Goal: Information Seeking & Learning: Learn about a topic

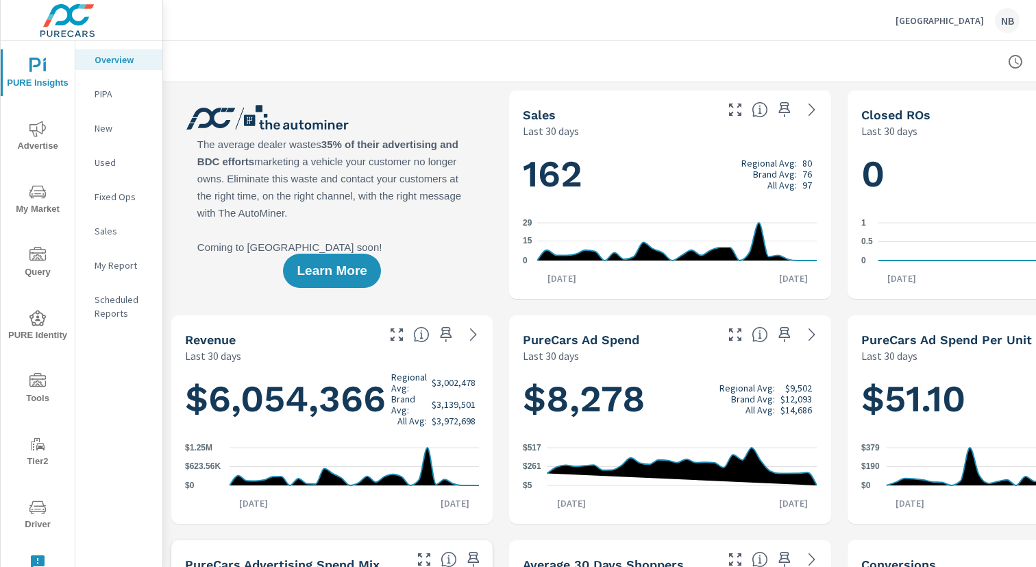
click at [35, 134] on icon "nav menu" at bounding box center [37, 129] width 16 height 16
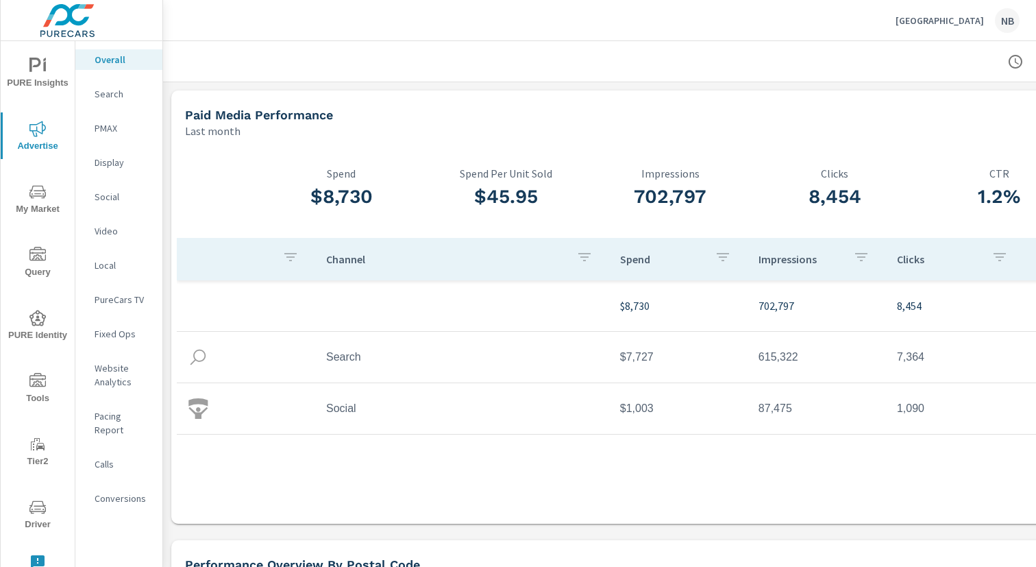
click at [117, 121] on p "PMAX" at bounding box center [123, 128] width 57 height 14
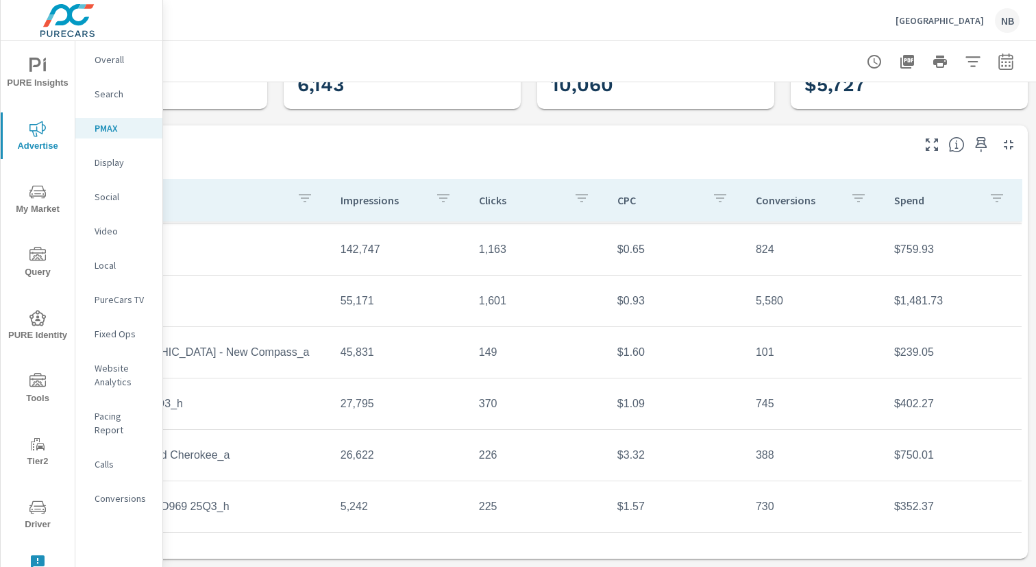
scroll to position [77, 141]
click at [1007, 63] on icon "button" at bounding box center [1005, 61] width 16 height 16
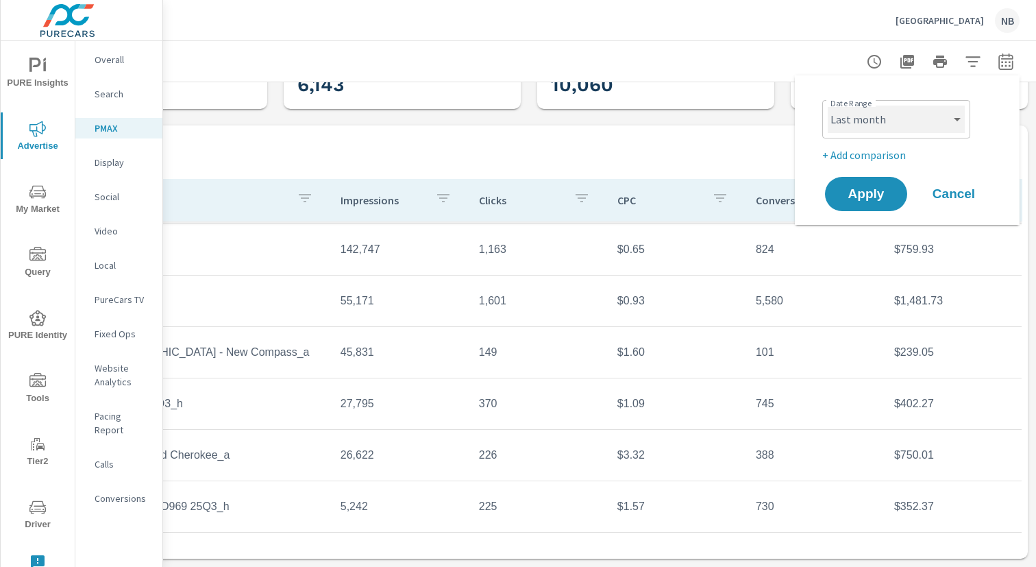
click at [907, 125] on select "Custom [DATE] Last week Last 7 days Last 14 days Last 30 days Last 45 days Last…" at bounding box center [895, 118] width 137 height 27
click at [827, 105] on select "Custom [DATE] Last week Last 7 days Last 14 days Last 30 days Last 45 days Last…" at bounding box center [895, 118] width 137 height 27
select select "Last 6 months"
click at [884, 156] on p "+ Add comparison" at bounding box center [909, 155] width 175 height 16
select select "Previous period"
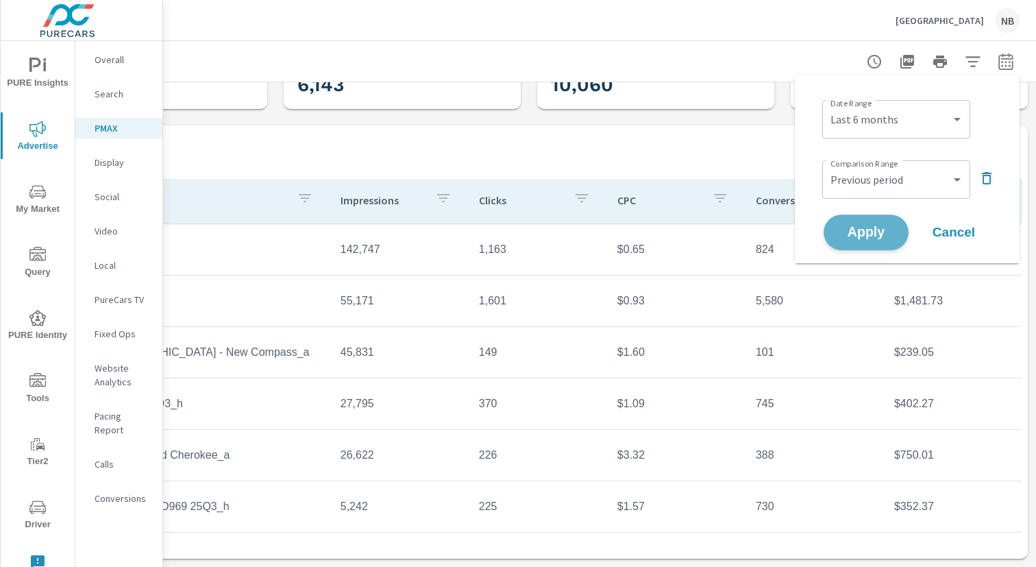
click at [882, 240] on button "Apply" at bounding box center [865, 232] width 85 height 36
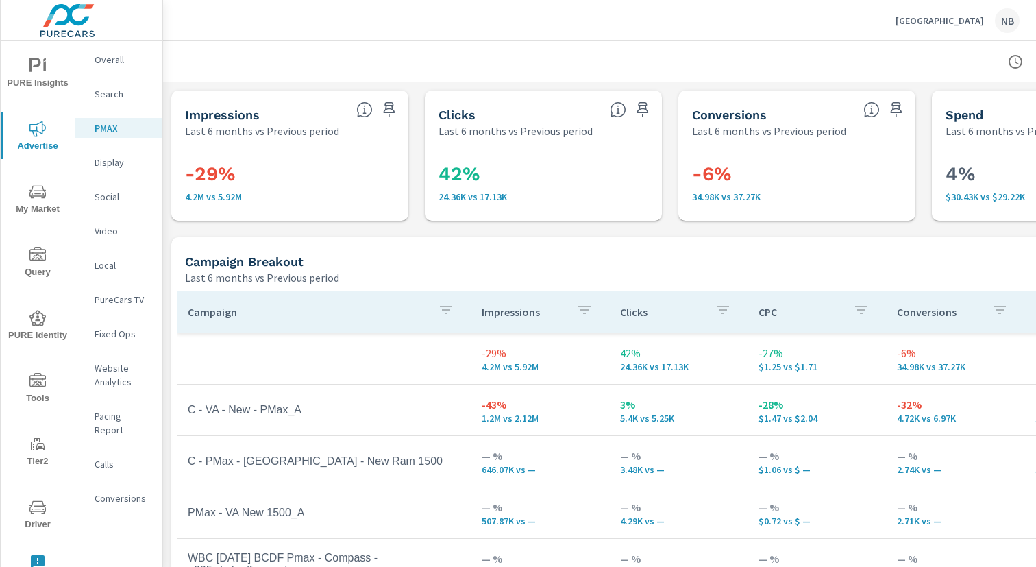
scroll to position [103, 0]
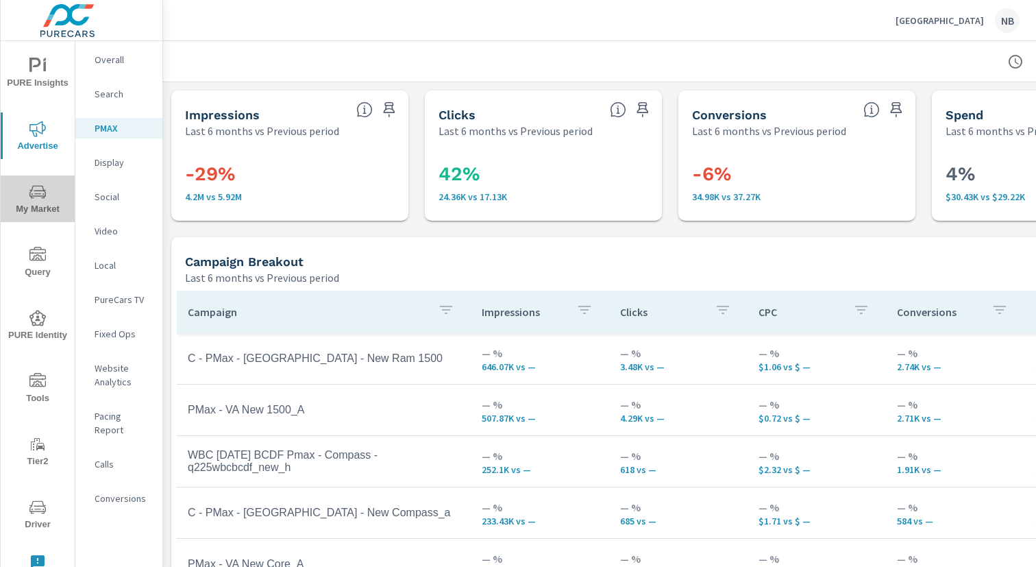
click at [47, 190] on span "My Market" at bounding box center [38, 201] width 66 height 34
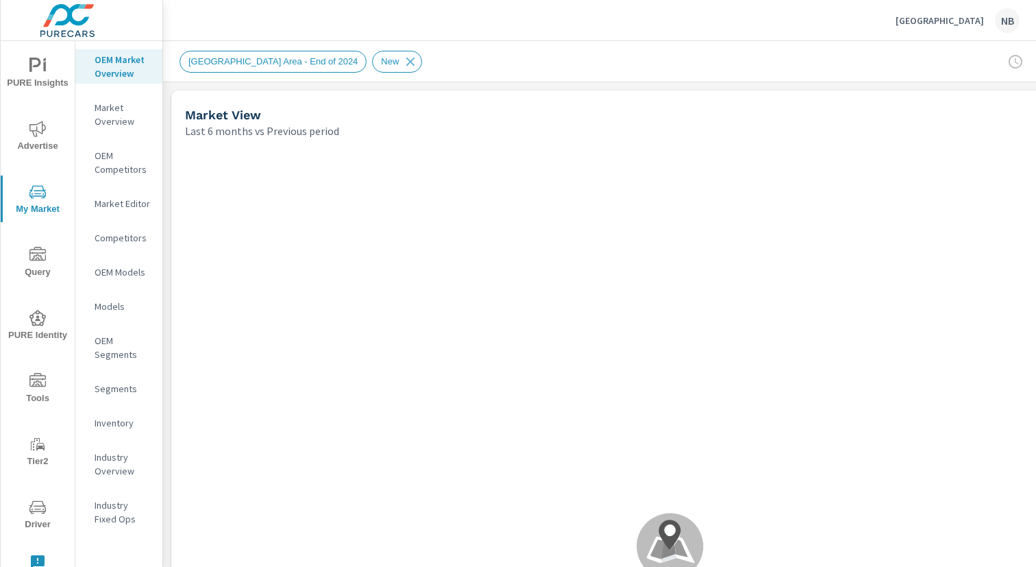
scroll to position [0, 141]
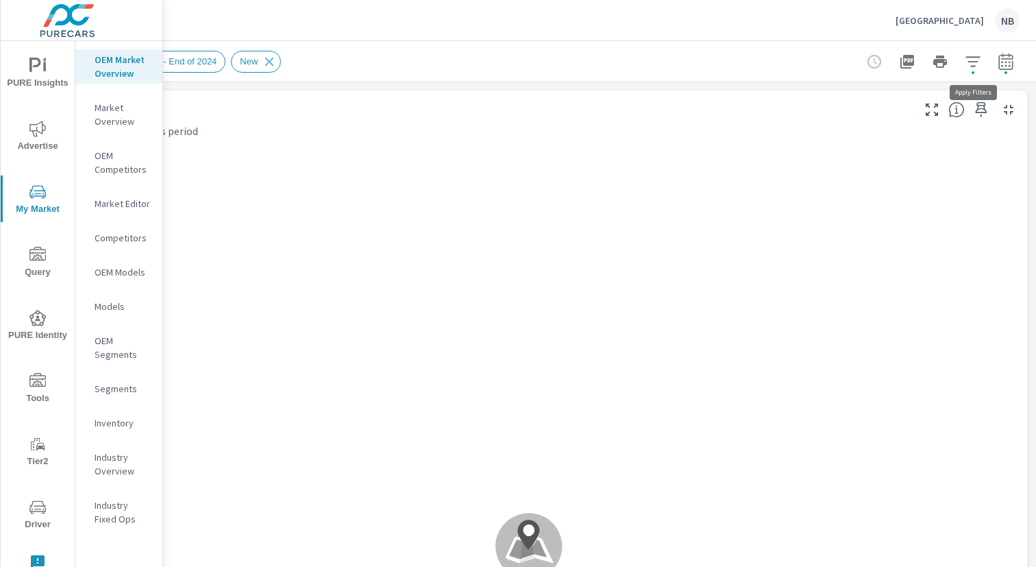
click at [974, 63] on icon "button" at bounding box center [972, 61] width 16 height 16
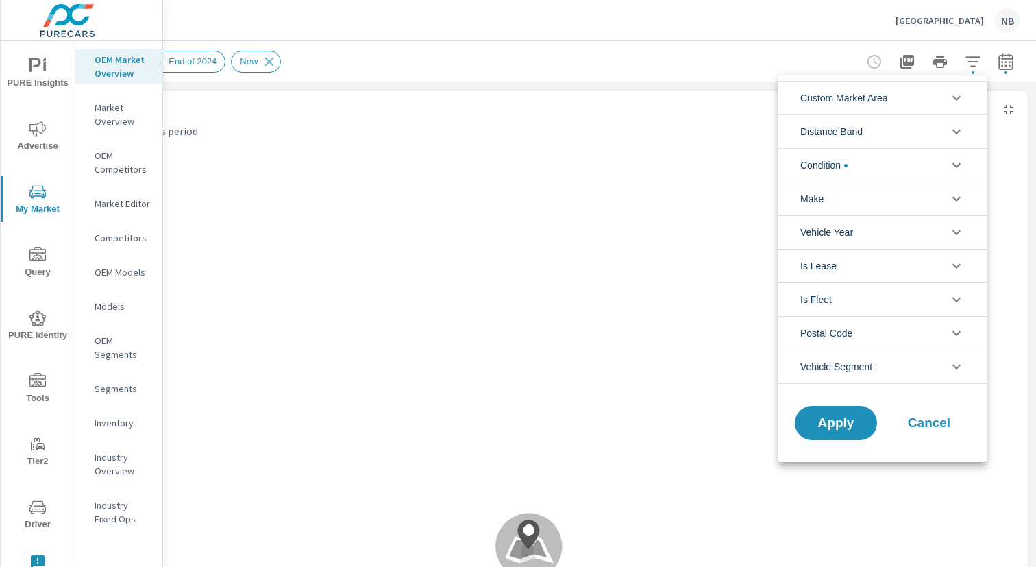
click at [912, 123] on li "Distance Band" at bounding box center [882, 131] width 208 height 34
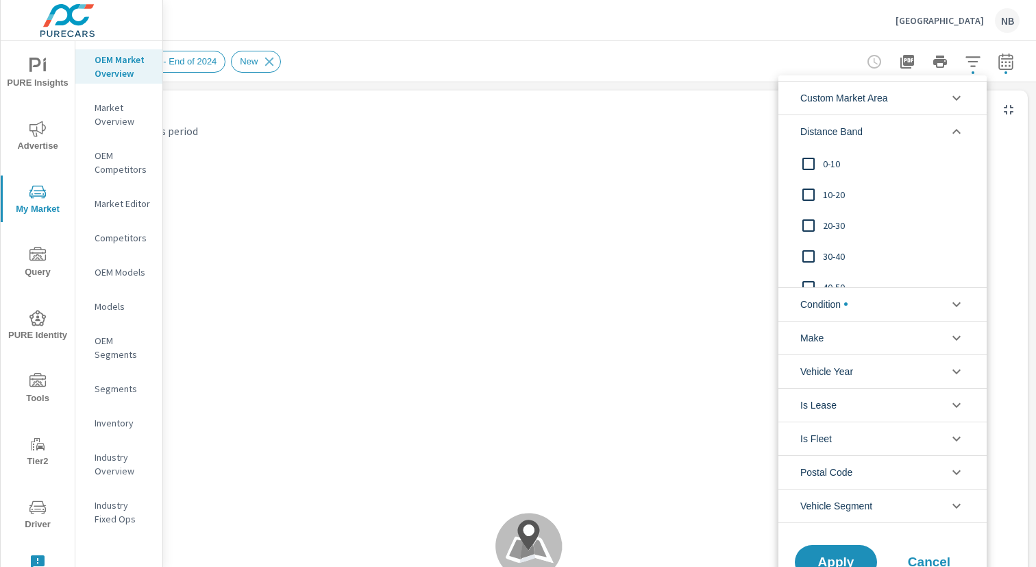
click at [914, 99] on li "Custom Market Area" at bounding box center [882, 98] width 208 height 34
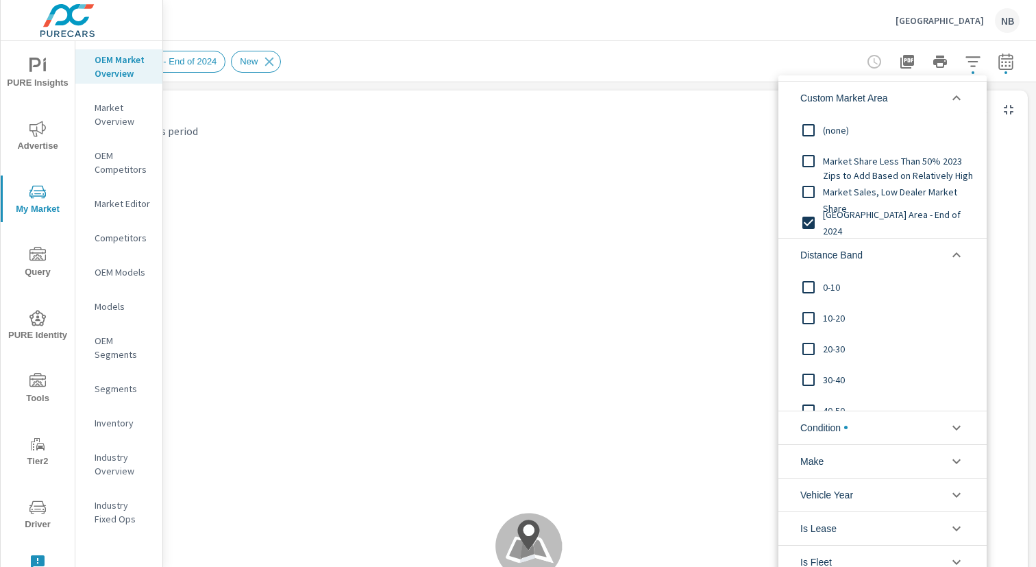
click at [680, 76] on div at bounding box center [518, 283] width 1036 height 567
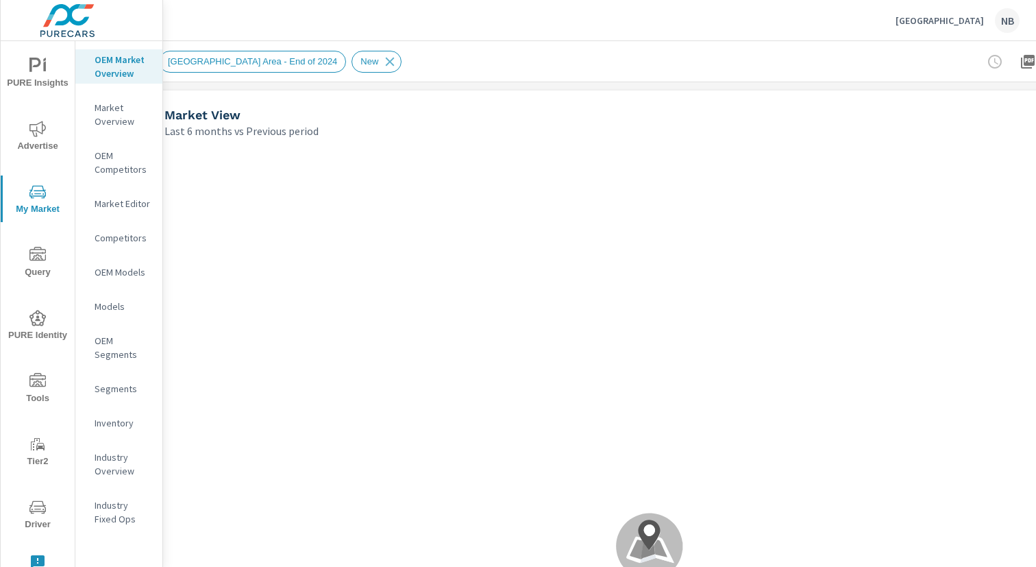
scroll to position [0, 0]
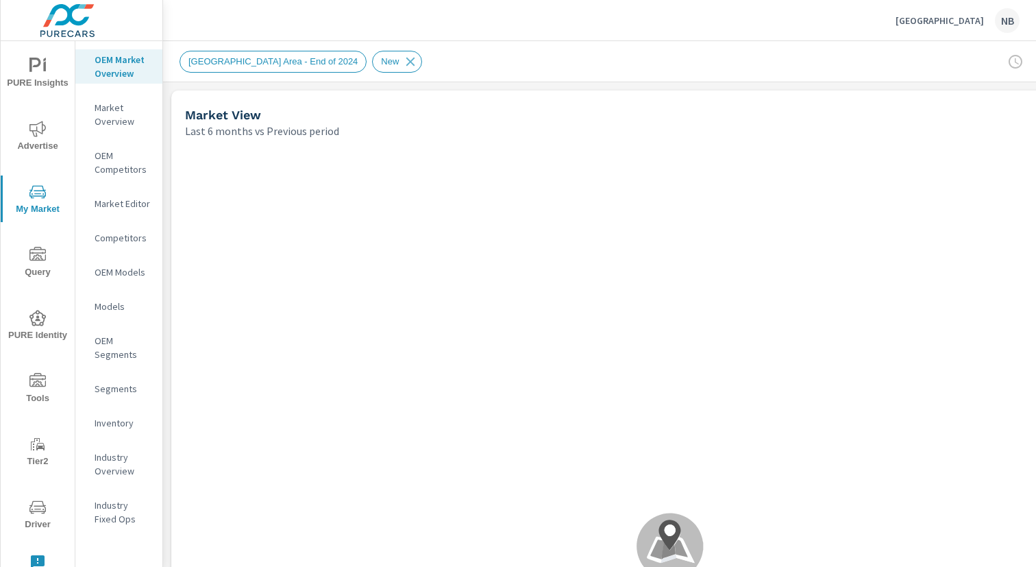
scroll to position [0, 141]
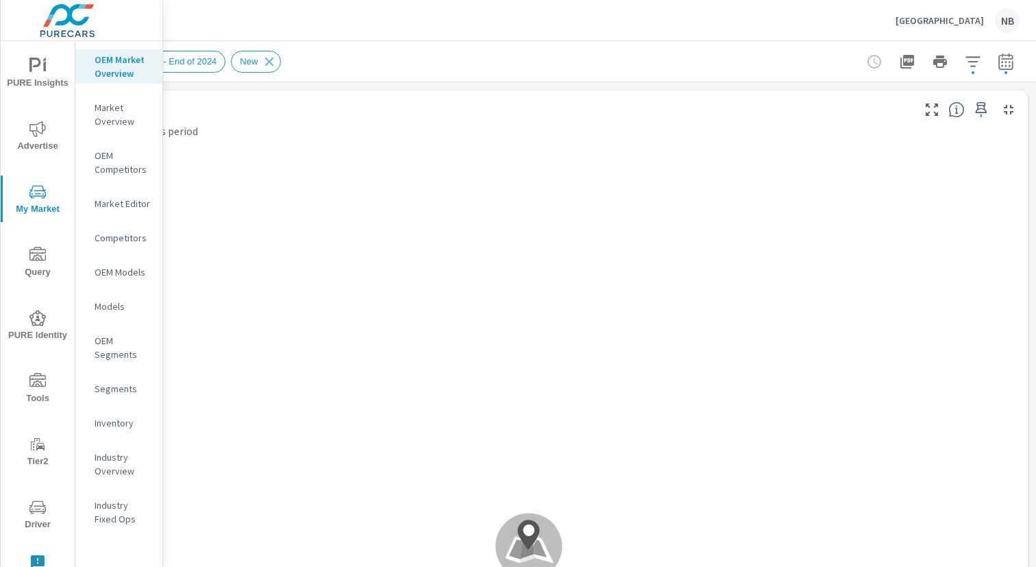
scroll to position [103, 0]
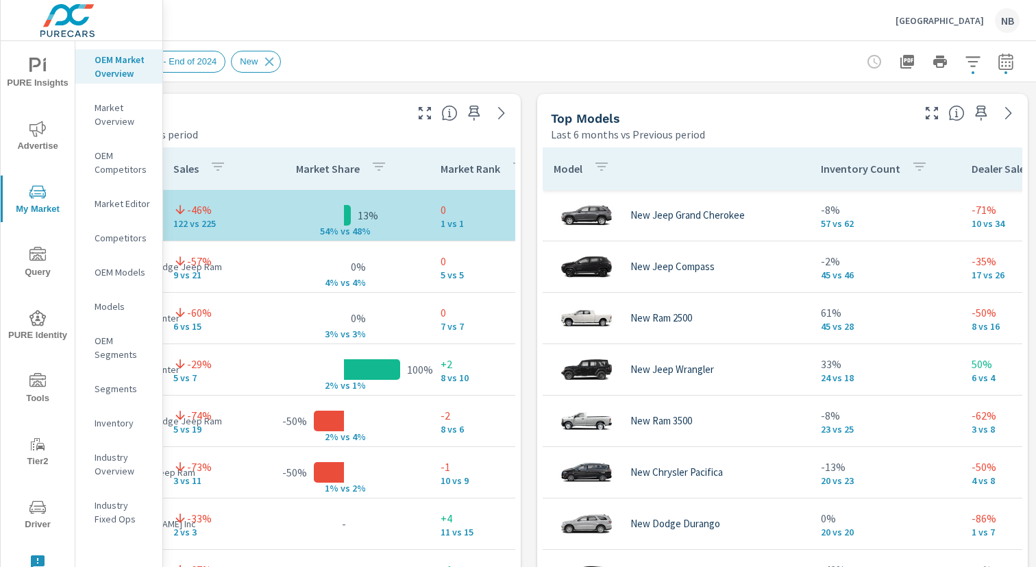
scroll to position [876, 0]
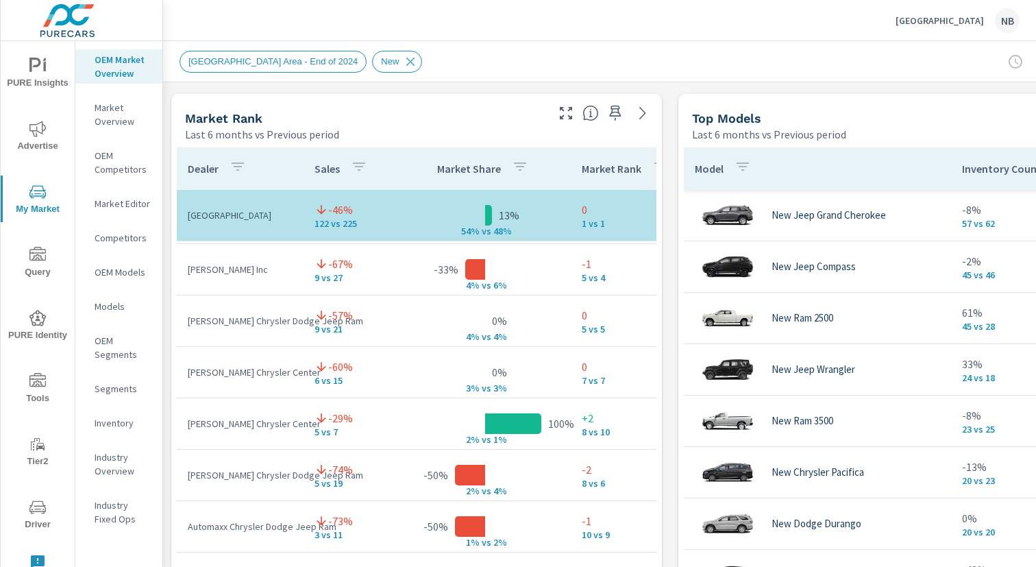
scroll to position [31, 0]
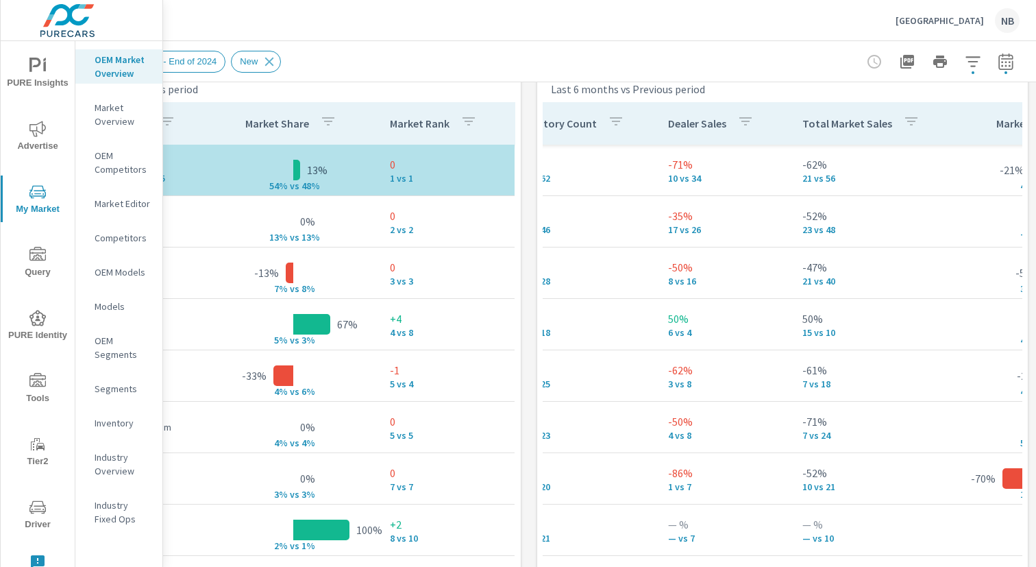
scroll to position [103, 0]
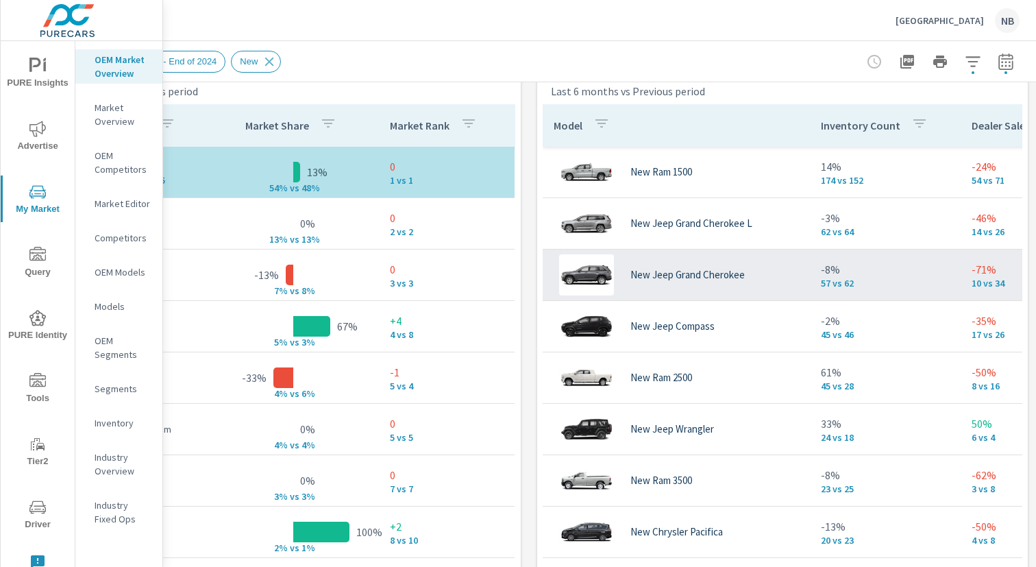
click at [777, 274] on div "New Jeep Grand Cherokee" at bounding box center [675, 274] width 245 height 41
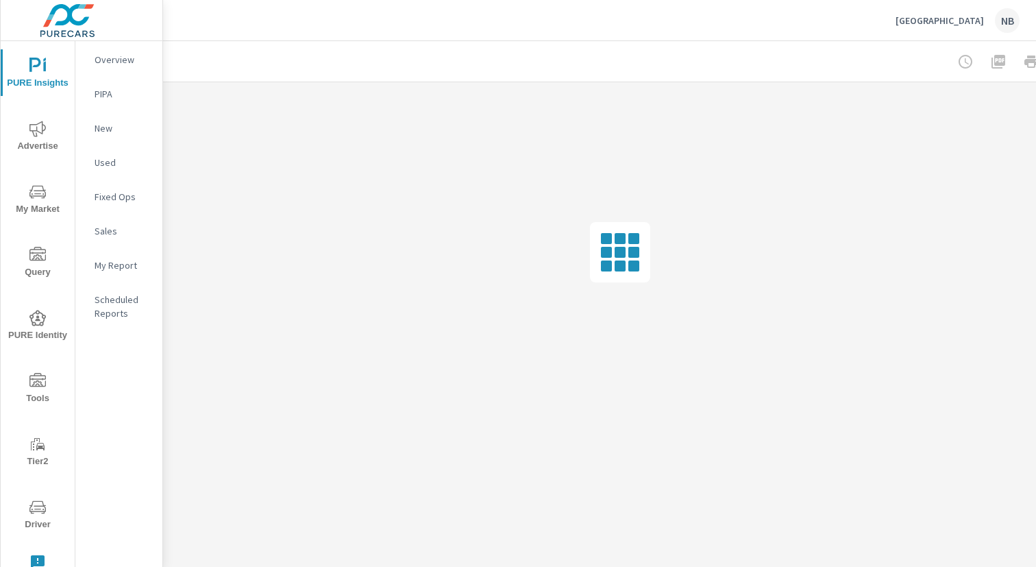
scroll to position [0, 38]
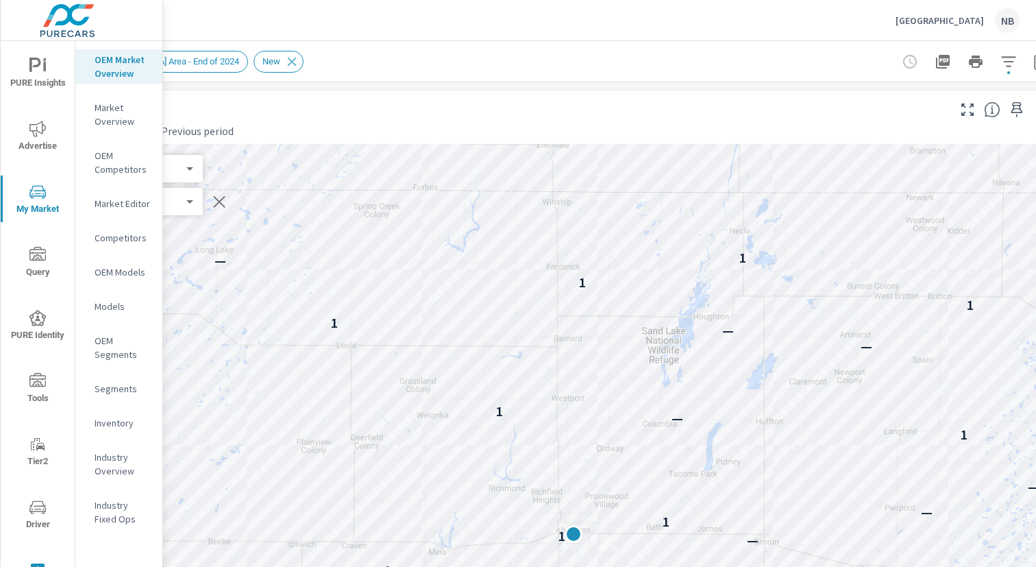
scroll to position [0, 141]
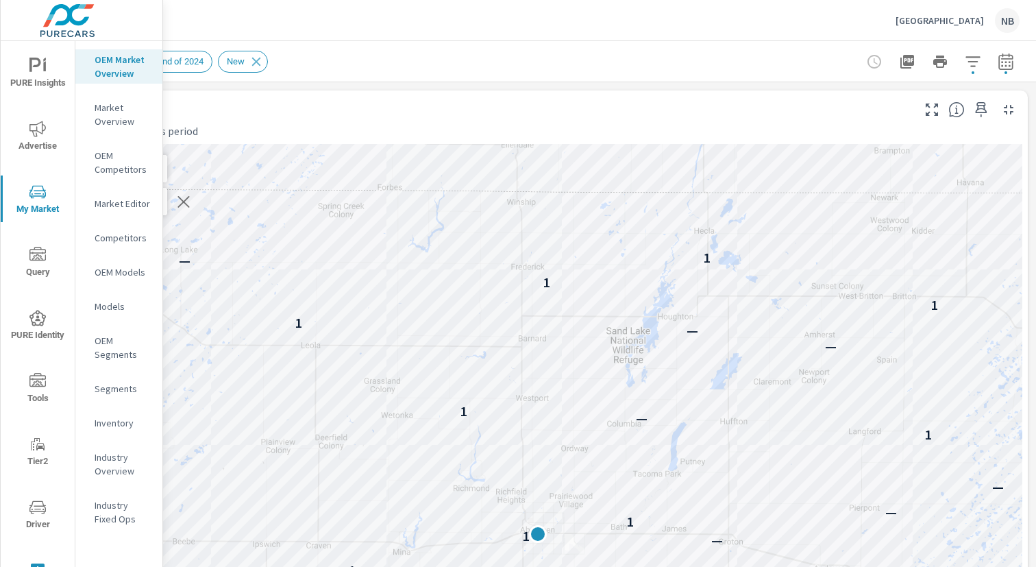
click at [975, 61] on icon "button" at bounding box center [972, 61] width 14 height 10
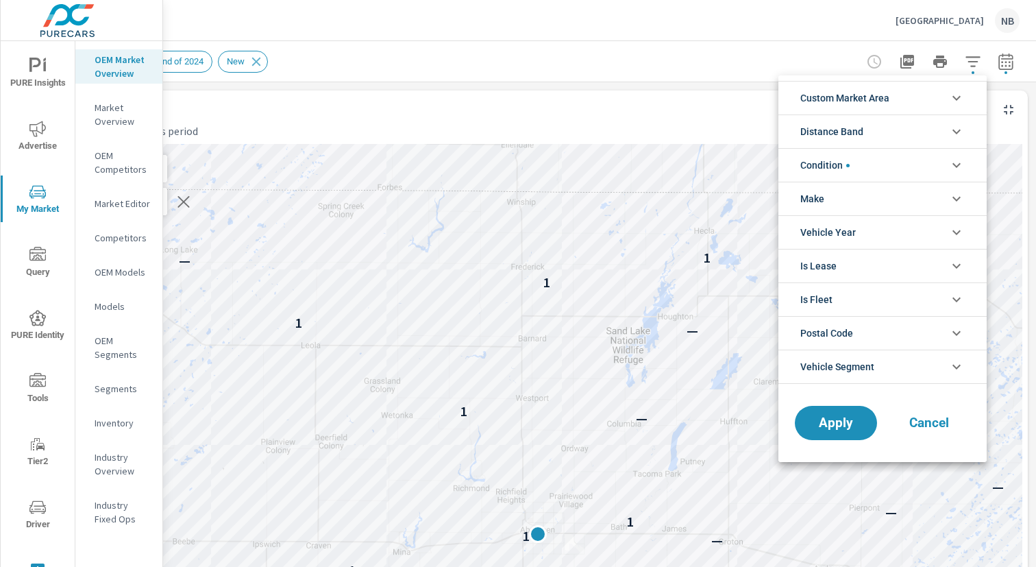
click at [880, 202] on li "Make" at bounding box center [882, 199] width 208 height 34
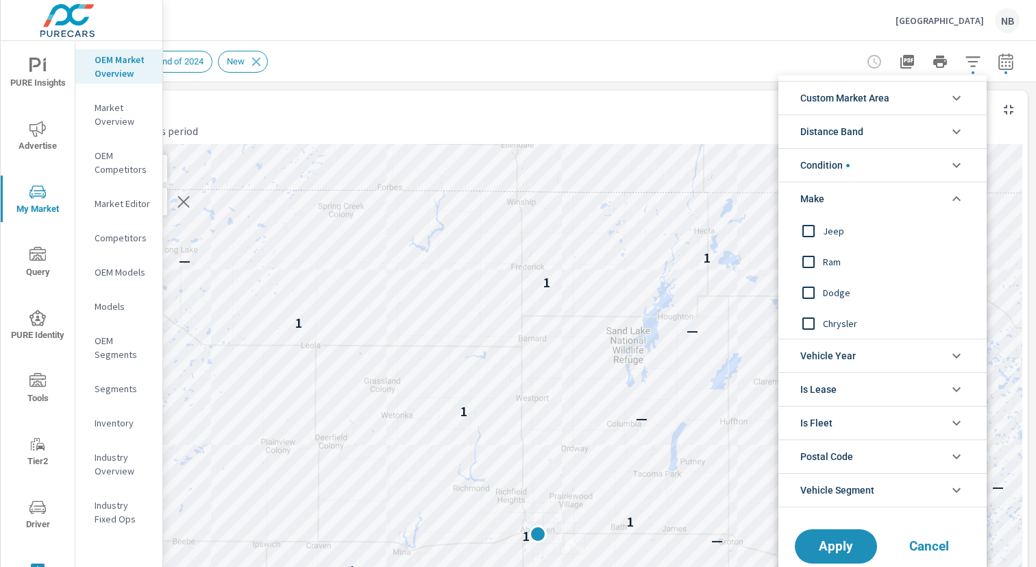
click at [833, 232] on span "Jeep" at bounding box center [898, 231] width 150 height 16
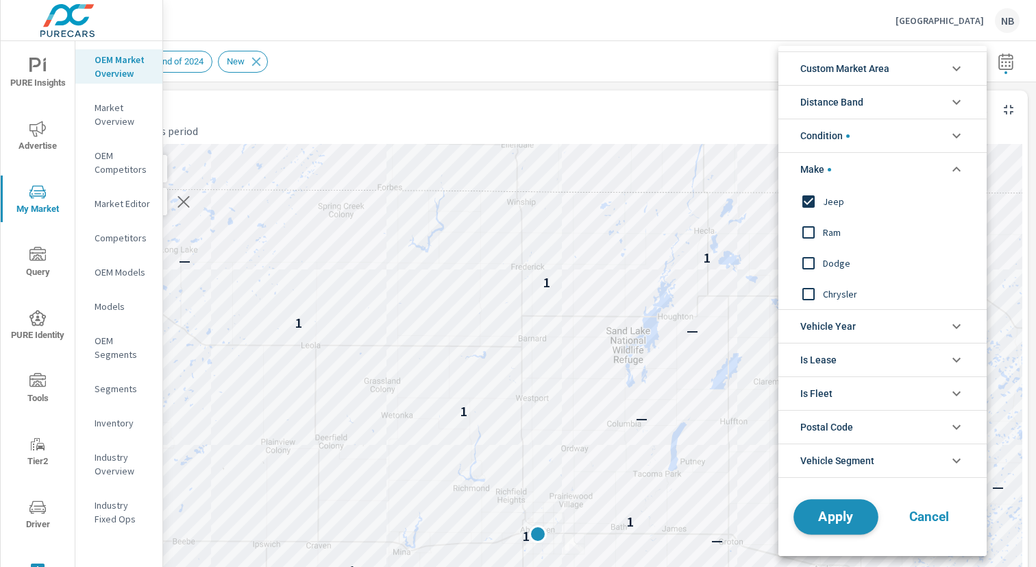
click at [811, 527] on button "Apply" at bounding box center [835, 517] width 85 height 36
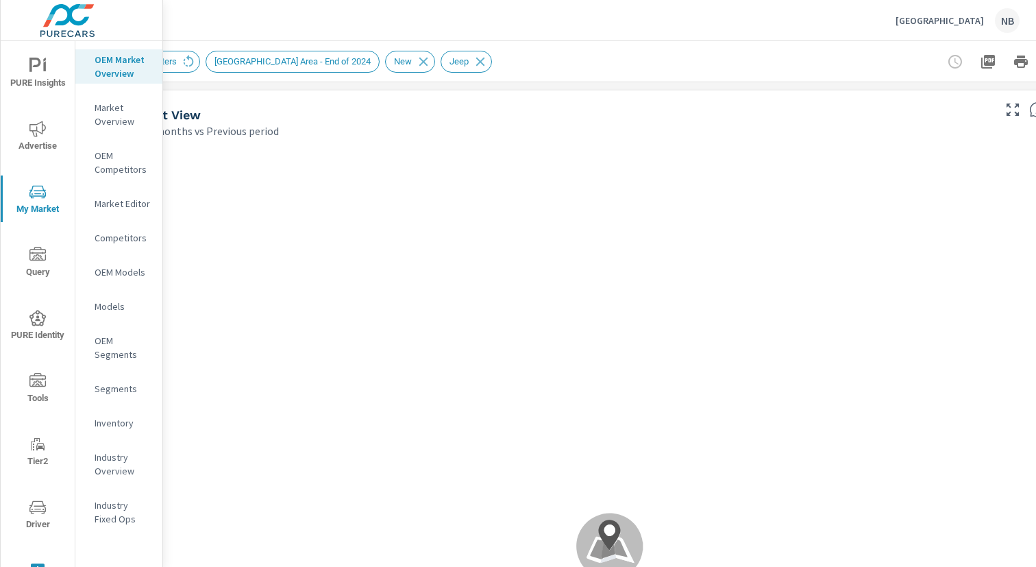
scroll to position [0, 141]
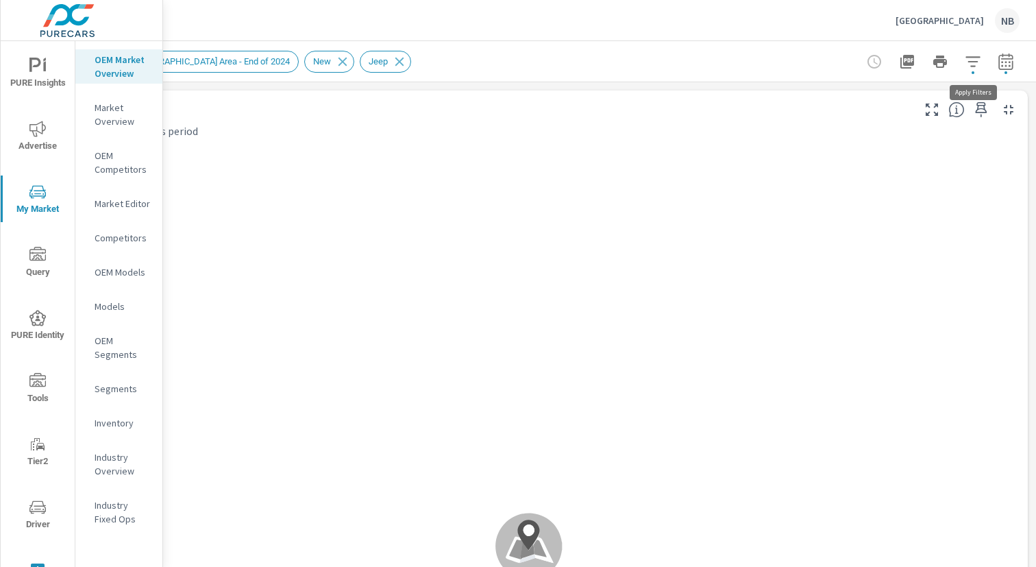
click at [971, 65] on icon "button" at bounding box center [972, 61] width 14 height 10
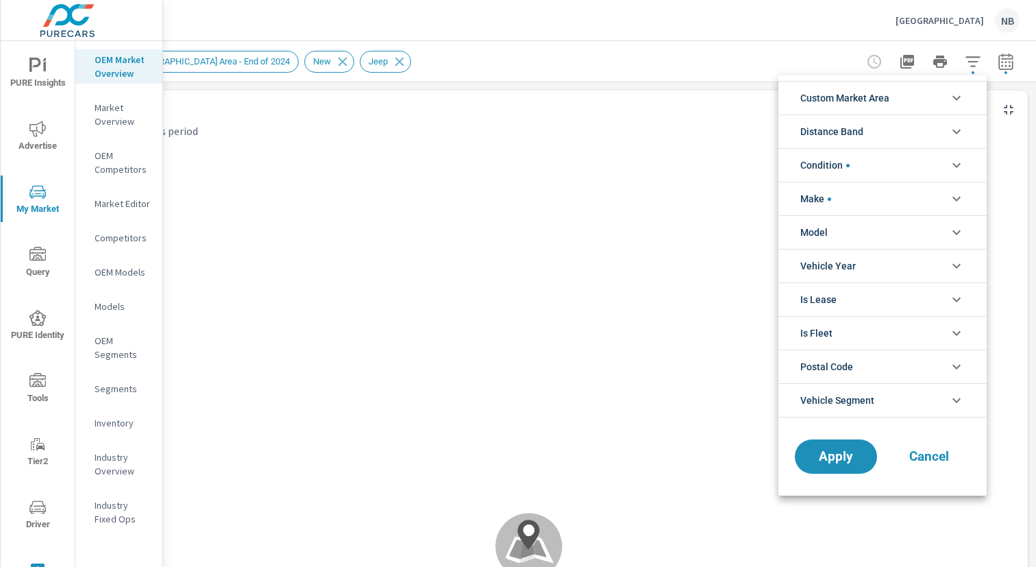
click at [889, 227] on li "Model" at bounding box center [882, 232] width 208 height 34
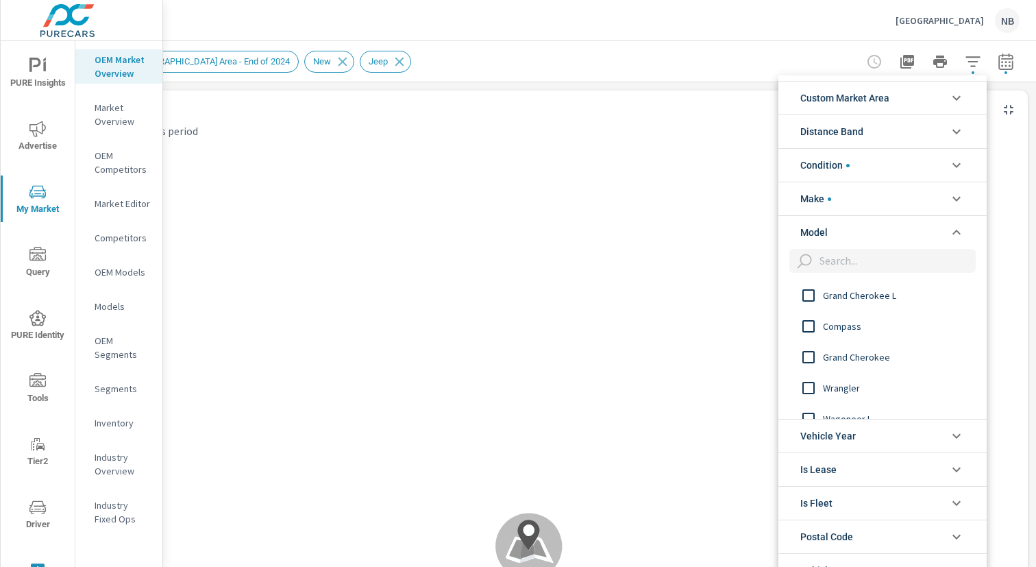
click at [873, 299] on span "Grand Cherokee L" at bounding box center [898, 295] width 150 height 16
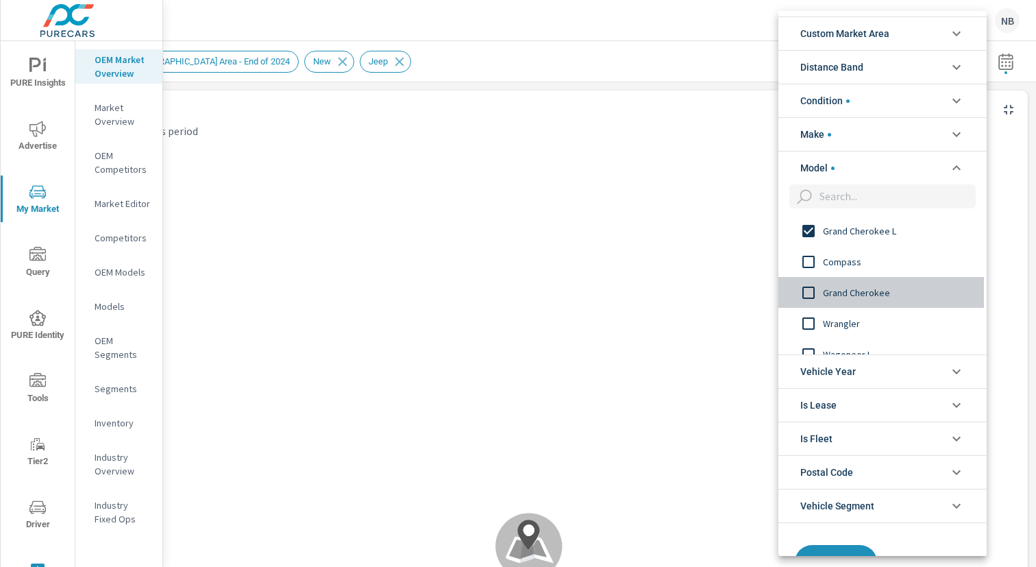
click at [867, 295] on span "Grand Cherokee" at bounding box center [898, 292] width 150 height 16
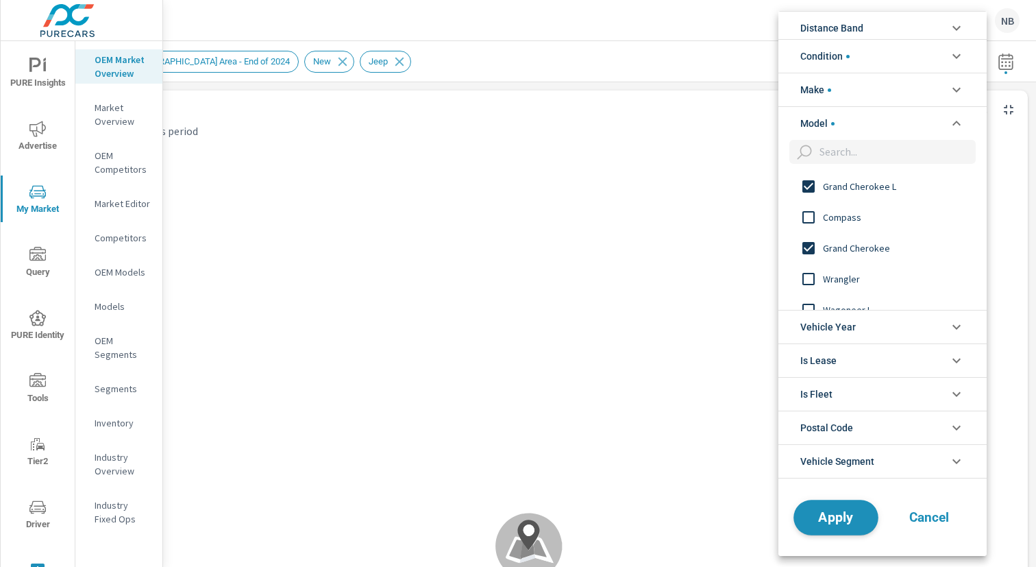
scroll to position [822, 0]
click at [869, 510] on button "Apply" at bounding box center [835, 517] width 85 height 36
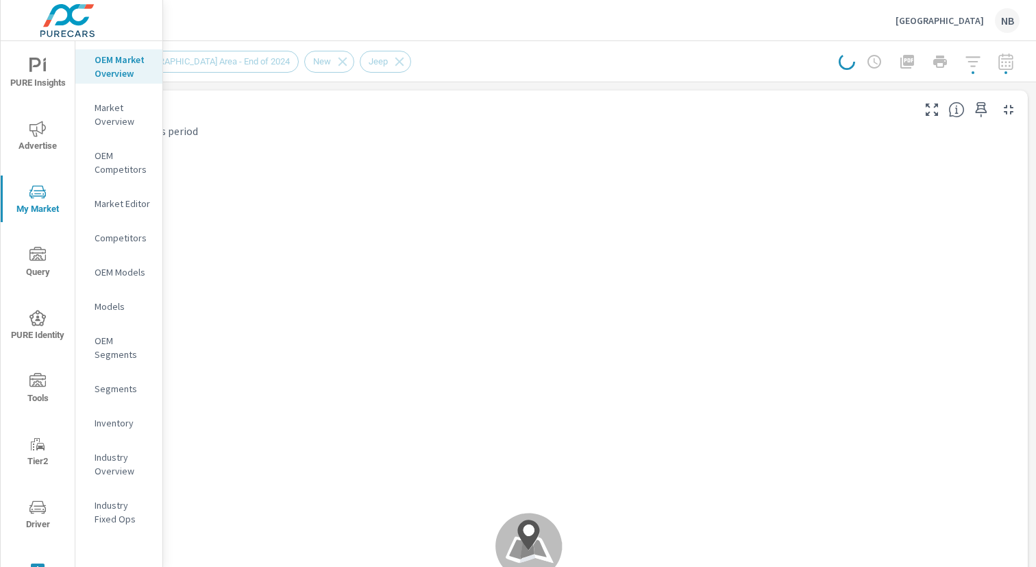
scroll to position [0, 136]
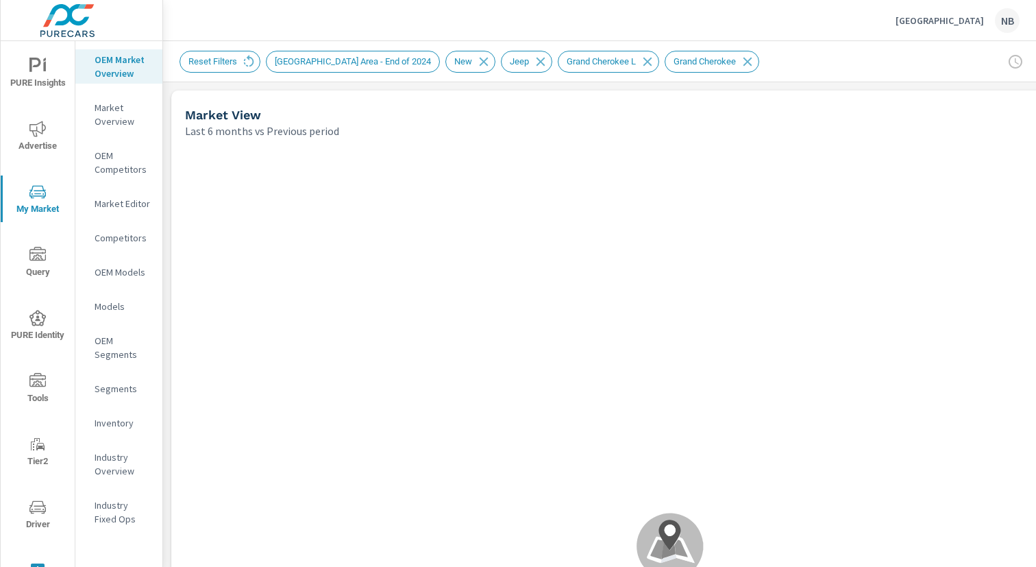
scroll to position [0, 141]
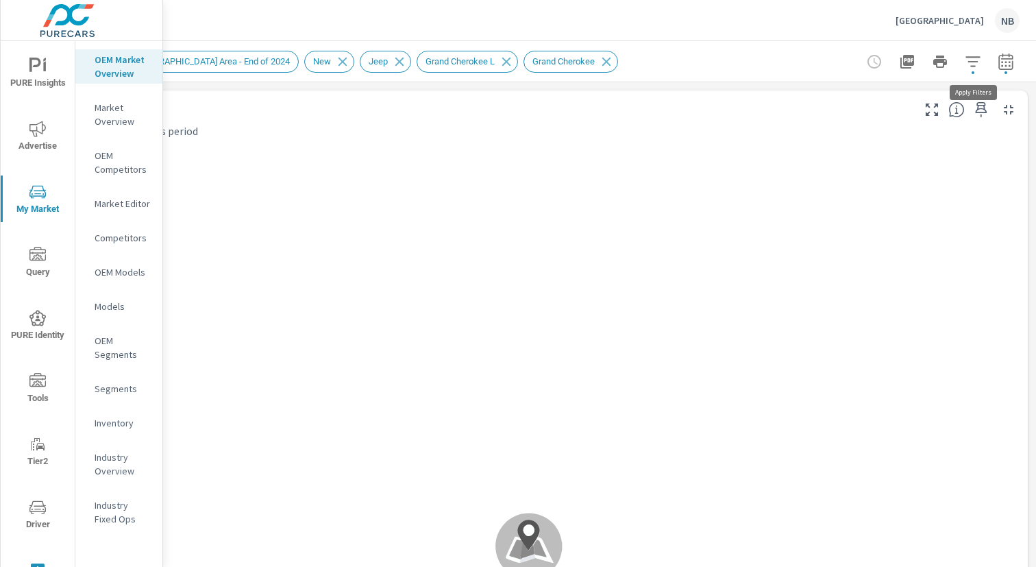
click at [968, 64] on icon "button" at bounding box center [972, 61] width 16 height 16
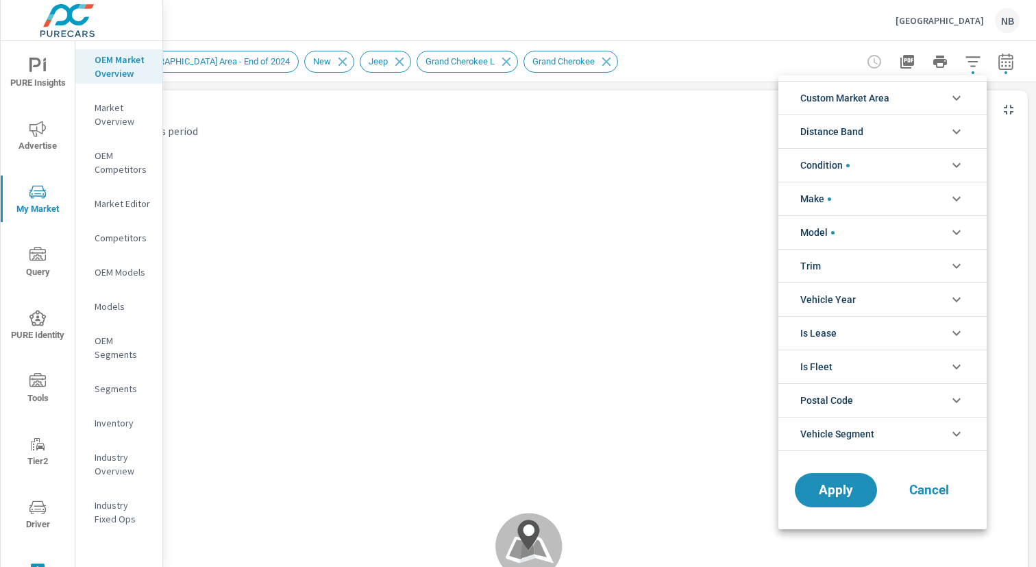
scroll to position [92, 0]
click at [867, 257] on li "Trim" at bounding box center [882, 266] width 208 height 34
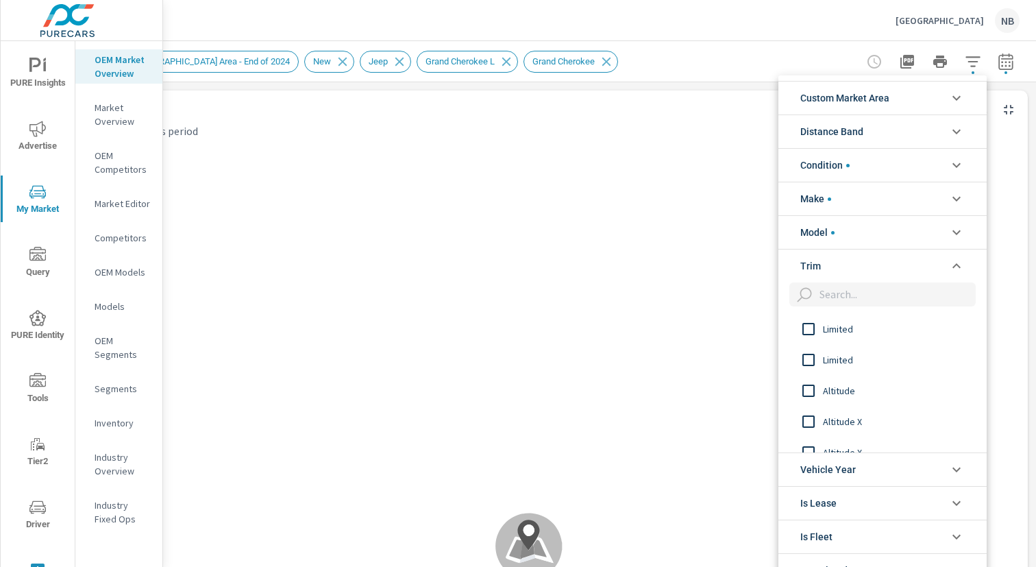
click at [845, 323] on span "Limited" at bounding box center [898, 329] width 150 height 16
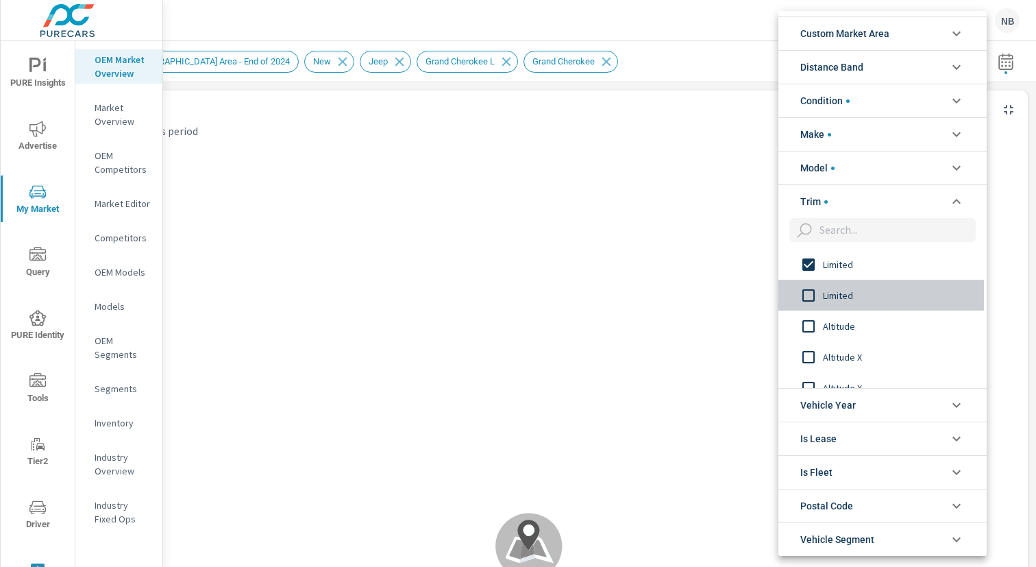
click at [831, 297] on span "Limited" at bounding box center [898, 295] width 150 height 16
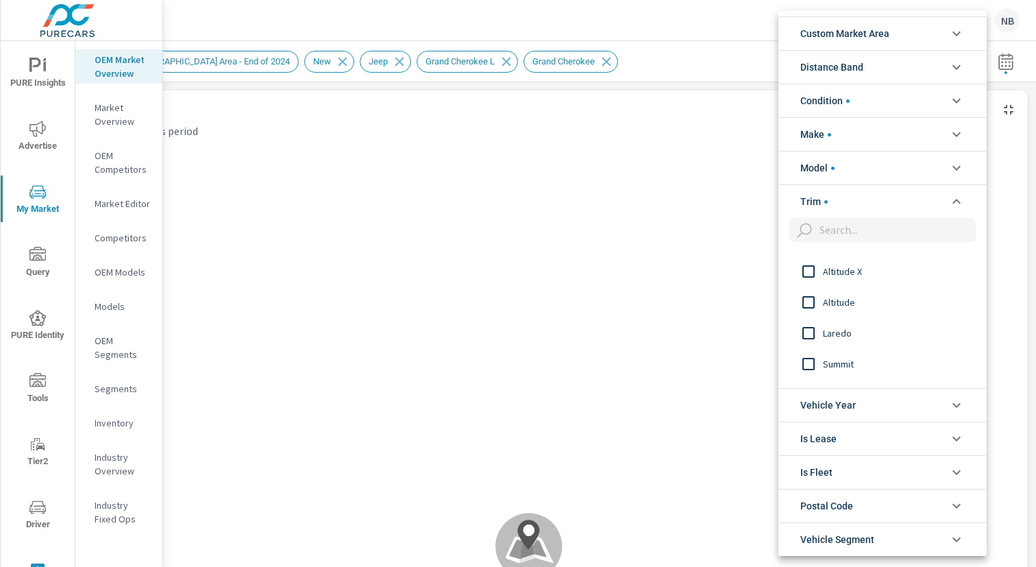
scroll to position [106, 0]
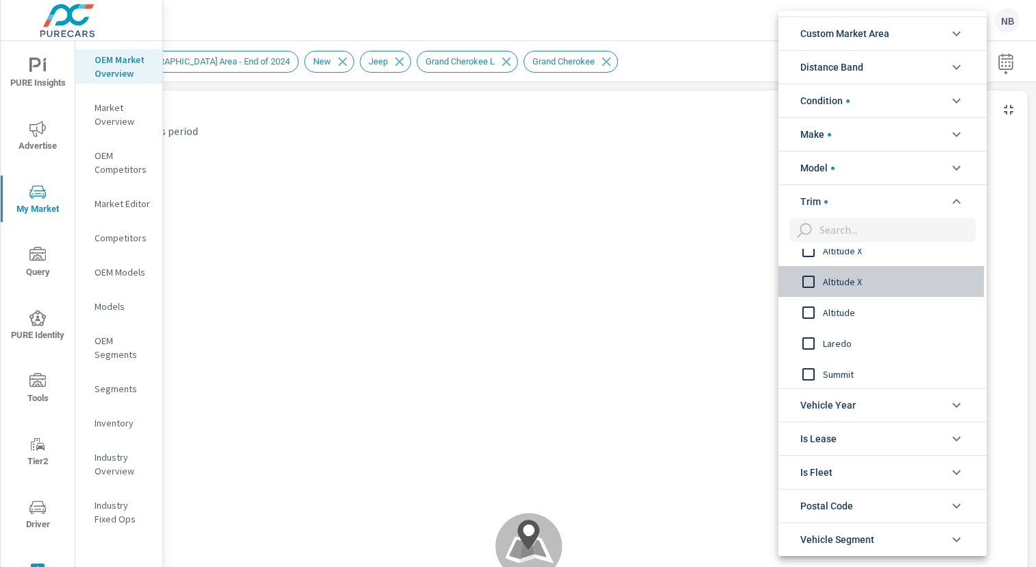
click at [845, 284] on span "Altitude X" at bounding box center [898, 281] width 150 height 16
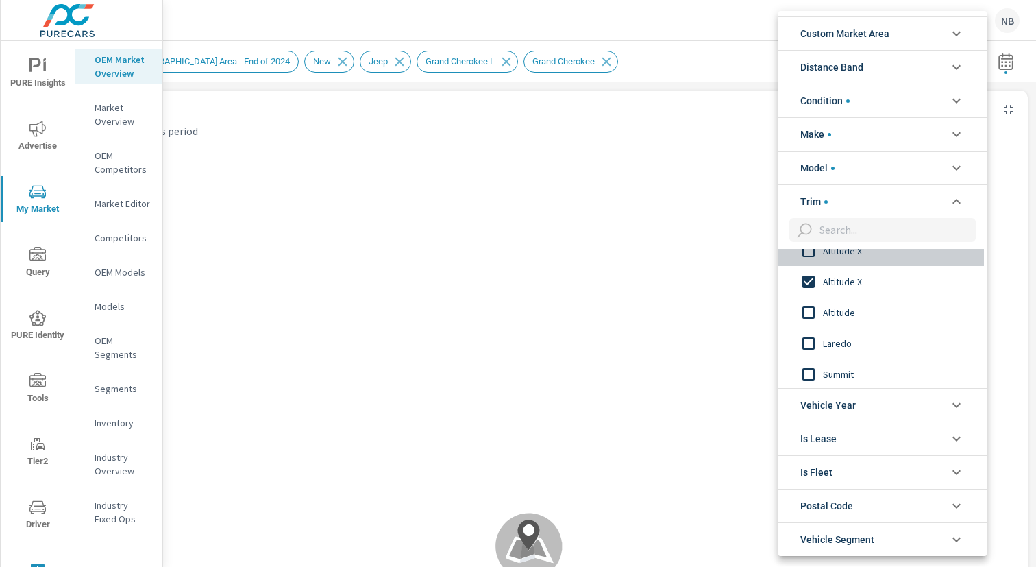
click at [841, 251] on span "Altitude X" at bounding box center [898, 250] width 150 height 16
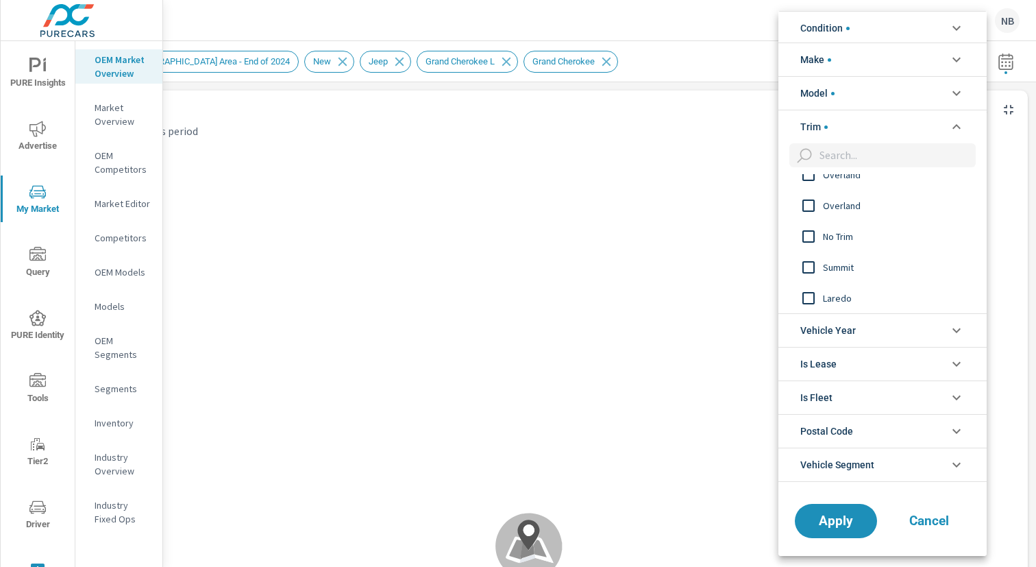
scroll to position [78, 0]
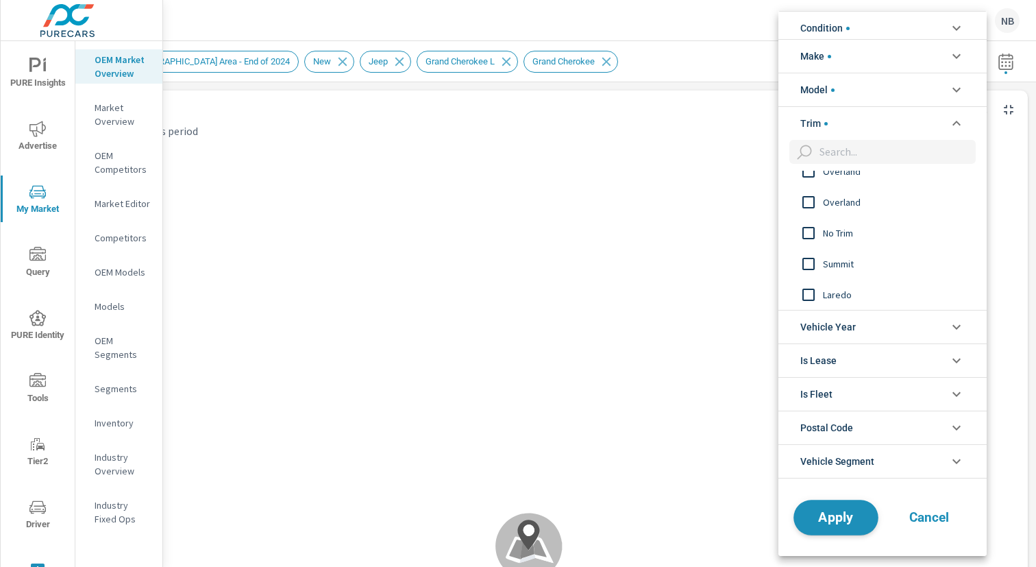
click at [833, 516] on span "Apply" at bounding box center [836, 516] width 56 height 13
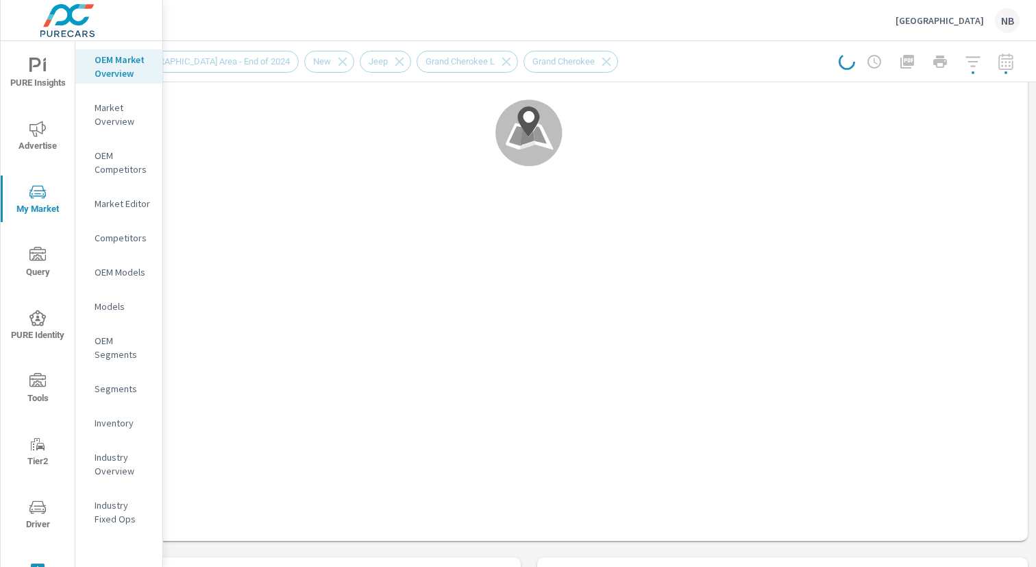
scroll to position [413, 0]
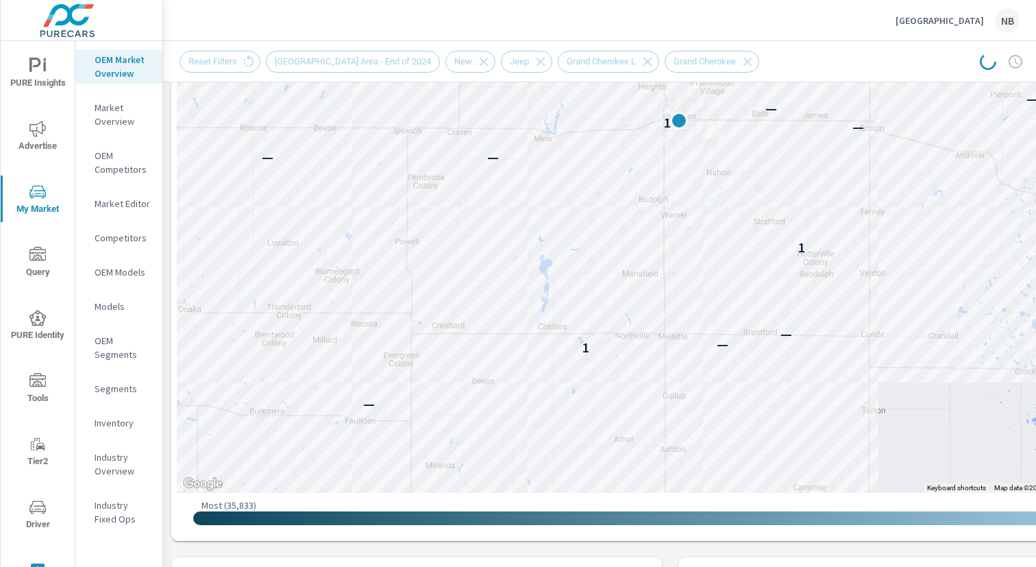
click at [434, 536] on div "← Move left → Move right ↑ Move up ↓ Move down + Zoom in - Zoom out Home Jump l…" at bounding box center [669, 132] width 997 height 815
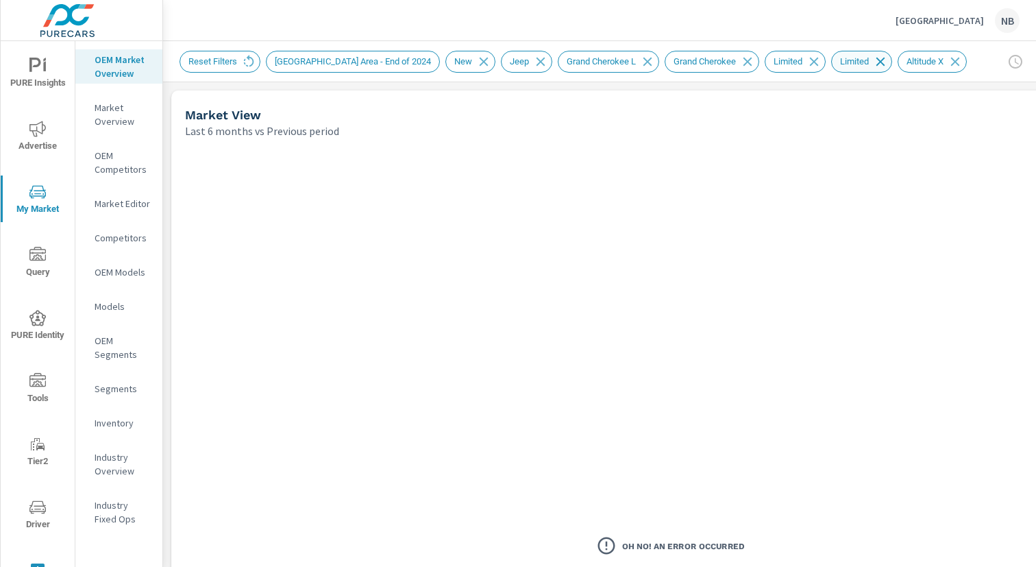
click at [875, 60] on icon at bounding box center [880, 61] width 15 height 15
click at [883, 60] on icon at bounding box center [885, 61] width 15 height 15
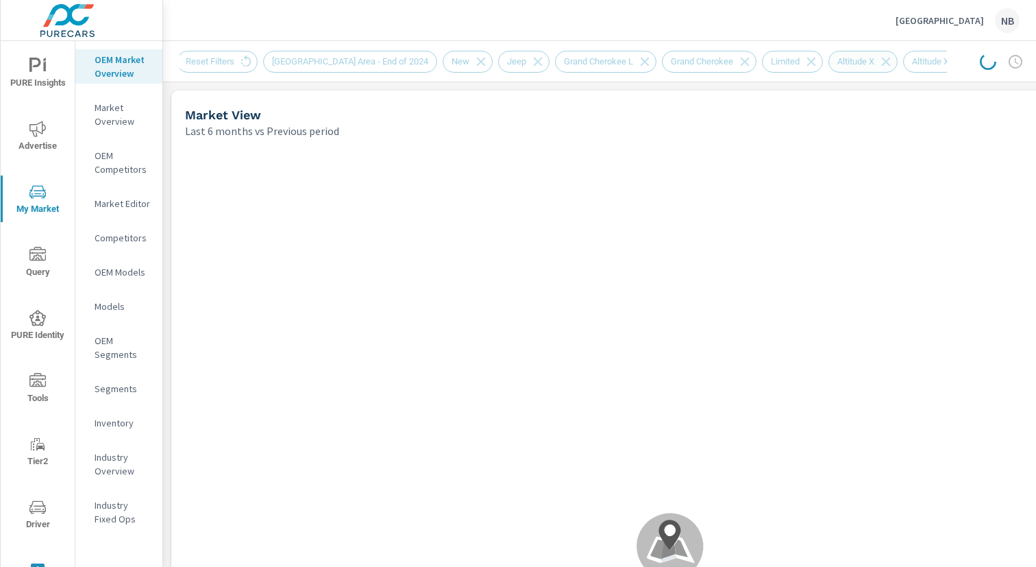
scroll to position [279, 0]
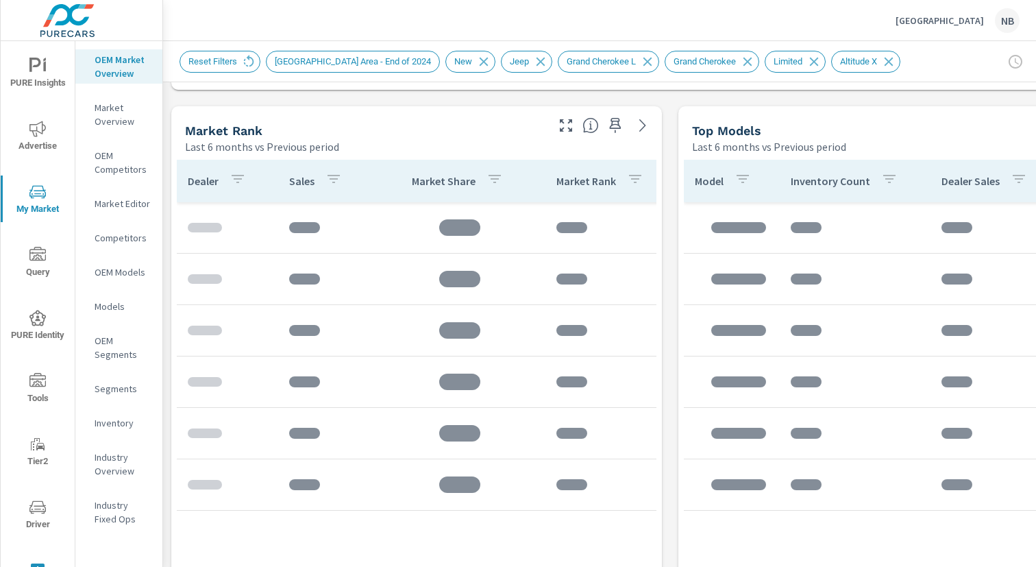
scroll to position [868, 0]
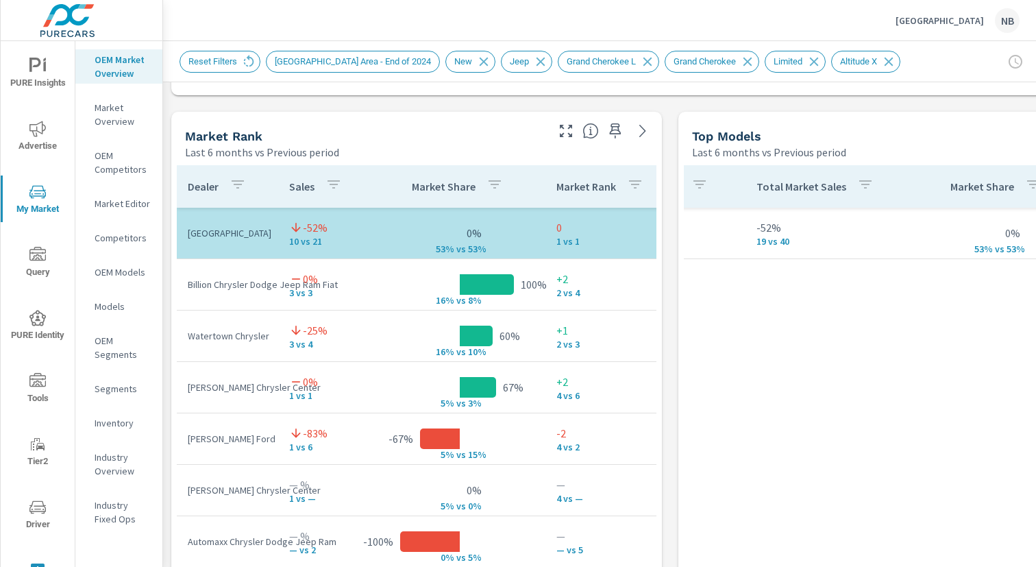
scroll to position [0, 547]
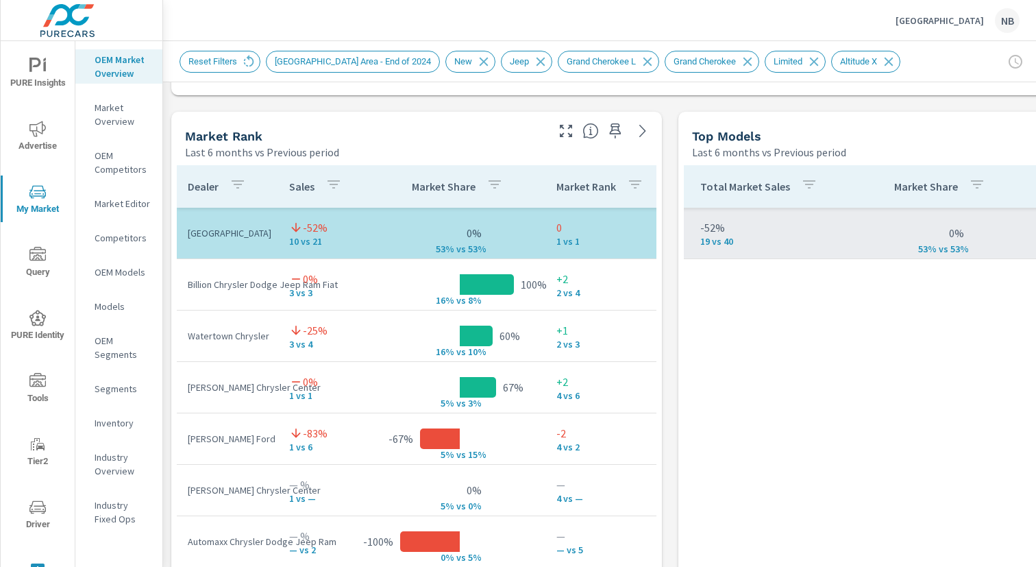
click at [885, 225] on td "0% 53% v s 53%" at bounding box center [941, 233] width 171 height 22
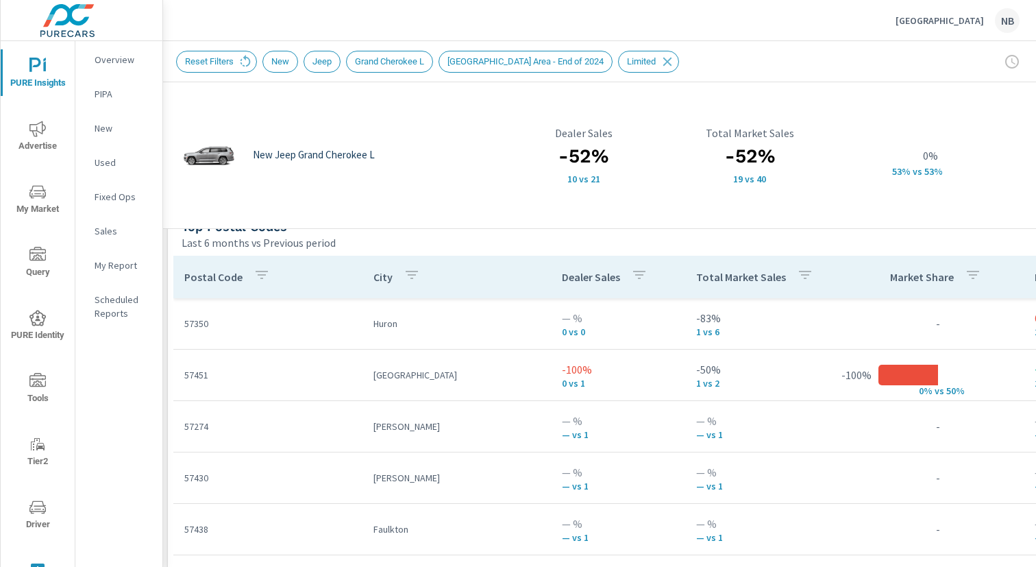
scroll to position [914, 2]
